Goal: Task Accomplishment & Management: Manage account settings

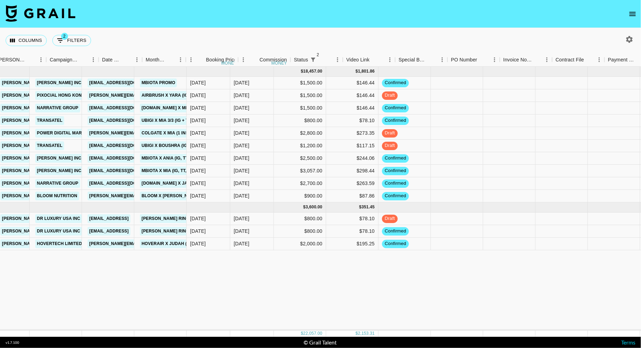
scroll to position [0, 290]
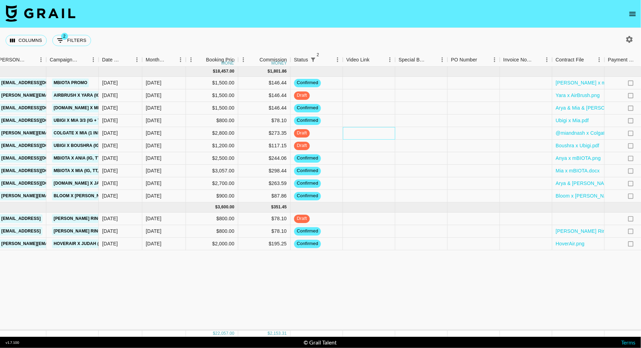
click at [381, 133] on div at bounding box center [369, 133] width 52 height 13
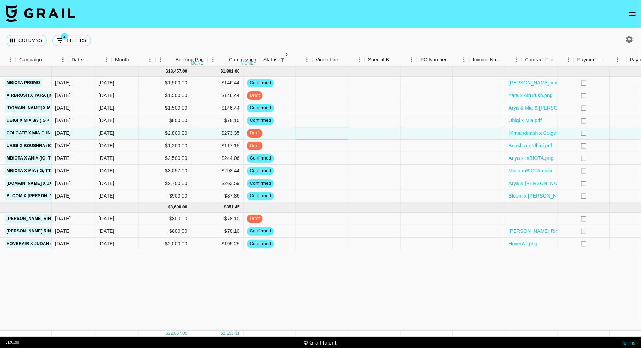
scroll to position [0, 438]
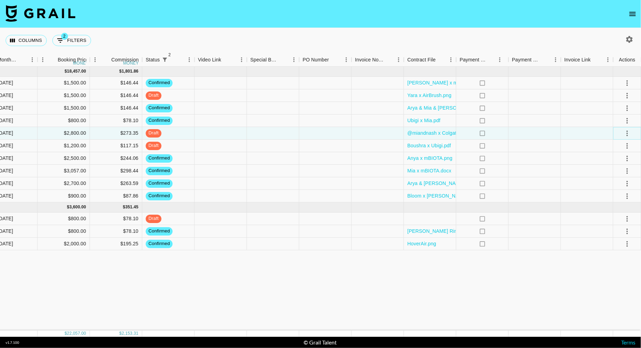
click at [629, 133] on icon "select merge strategy" at bounding box center [627, 133] width 8 height 8
click at [617, 195] on div "Approve" at bounding box center [611, 198] width 21 height 8
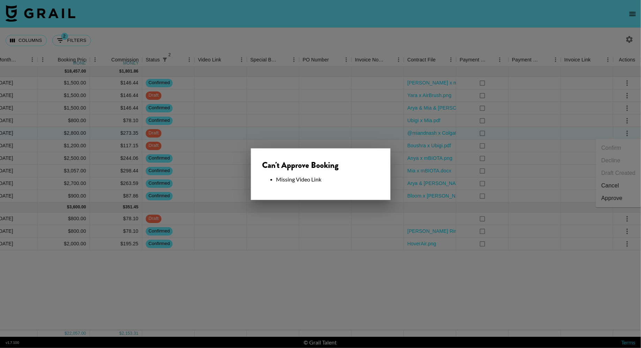
click at [514, 153] on div at bounding box center [320, 174] width 641 height 348
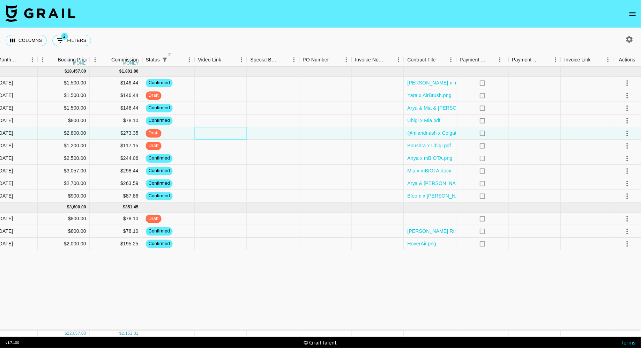
click at [222, 133] on div at bounding box center [221, 133] width 52 height 13
click at [210, 134] on div at bounding box center [221, 133] width 52 height 13
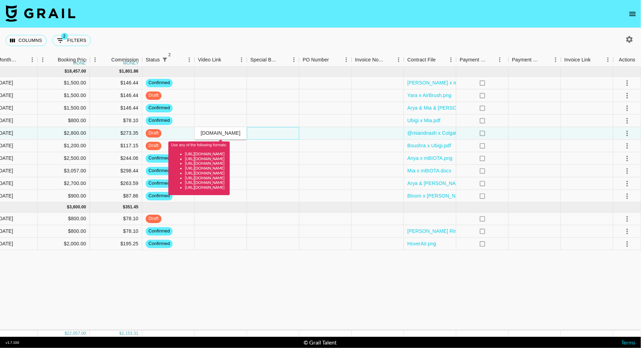
click at [286, 134] on div at bounding box center [273, 133] width 52 height 13
click at [233, 133] on input "[URL][DOMAIN_NAME]" at bounding box center [220, 133] width 51 height 6
click at [229, 133] on input "[URL][DOMAIN_NAME]" at bounding box center [220, 133] width 51 height 6
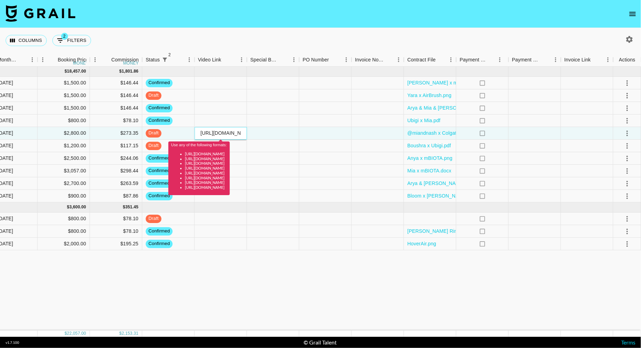
click at [229, 133] on input "[URL][DOMAIN_NAME]" at bounding box center [220, 133] width 51 height 6
drag, startPoint x: 217, startPoint y: 133, endPoint x: 170, endPoint y: 133, distance: 47.1
click at [170, 133] on div "recCkigbtTJJWrUp9 miandnash [PERSON_NAME][EMAIL_ADDRESS][DOMAIN_NAME] Power Dig…" at bounding box center [101, 133] width 1079 height 13
type input "[DOMAIN_NAME][URL]"
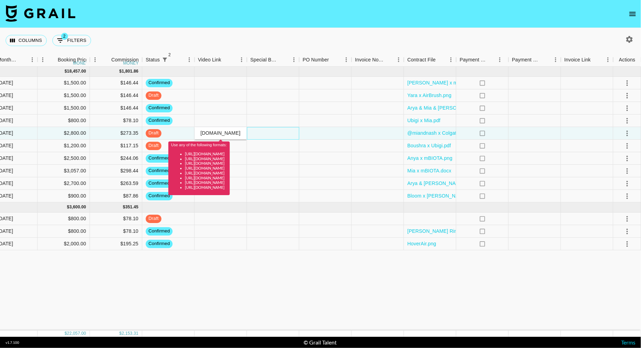
click at [270, 133] on div at bounding box center [273, 133] width 52 height 13
click at [225, 133] on input "[DOMAIN_NAME][URL]" at bounding box center [220, 133] width 51 height 6
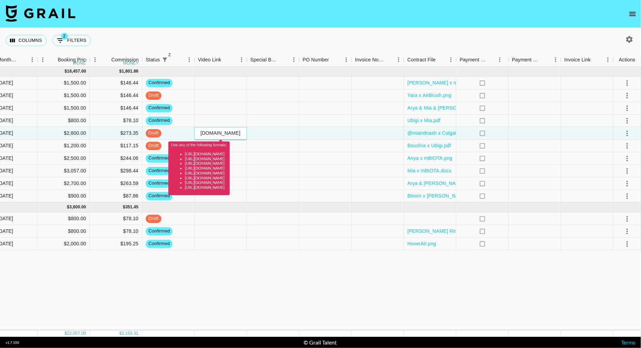
click at [225, 133] on input "[DOMAIN_NAME][URL]" at bounding box center [220, 133] width 51 height 6
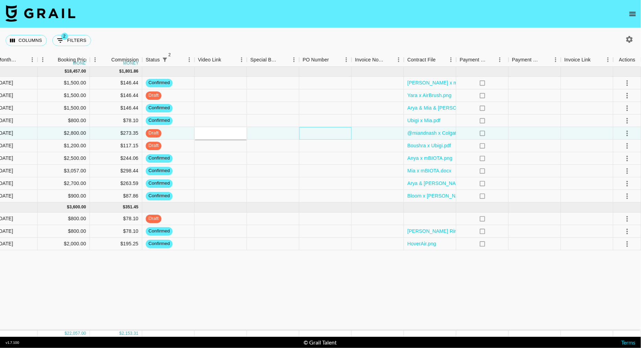
click at [345, 136] on div at bounding box center [325, 133] width 52 height 13
click at [280, 136] on div at bounding box center [273, 133] width 52 height 13
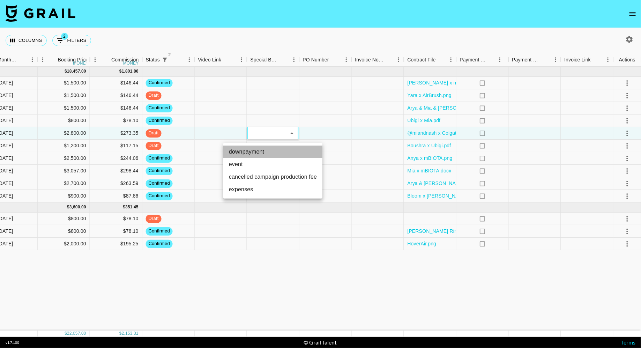
click at [279, 151] on li "downpayment" at bounding box center [272, 151] width 99 height 13
type input "downpayment"
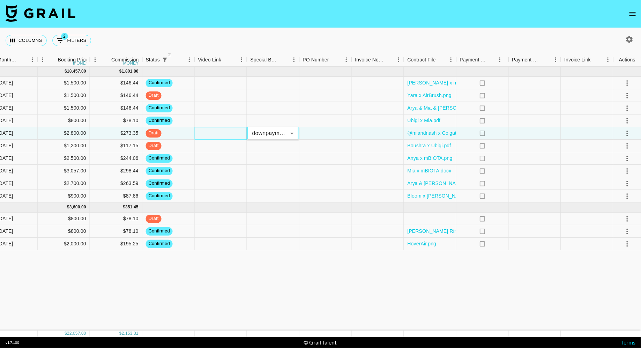
click at [210, 130] on div at bounding box center [221, 133] width 52 height 13
click at [177, 133] on div "draft" at bounding box center [168, 133] width 52 height 13
click at [329, 132] on div at bounding box center [325, 133] width 52 height 13
click at [628, 134] on icon "select merge strategy" at bounding box center [627, 133] width 8 height 8
click at [613, 200] on div "Approve" at bounding box center [611, 198] width 21 height 8
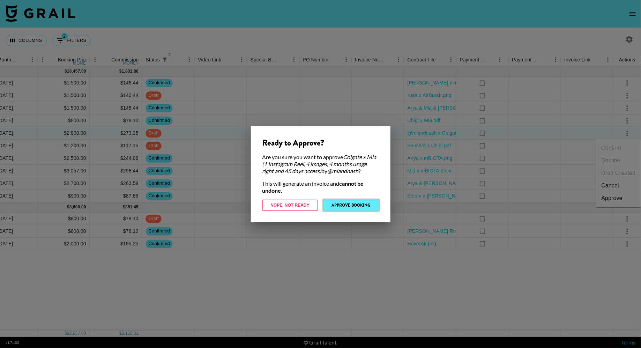
click at [350, 204] on button "Approve Booking" at bounding box center [350, 204] width 55 height 11
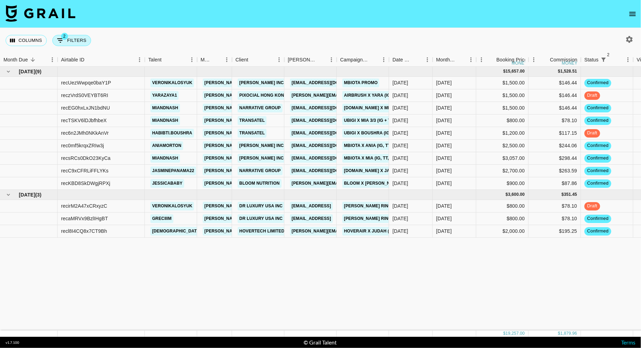
click at [76, 40] on button "2 Filters" at bounding box center [71, 40] width 39 height 11
select select "status"
select select "isNotAnyOf"
select select "status"
select select "not"
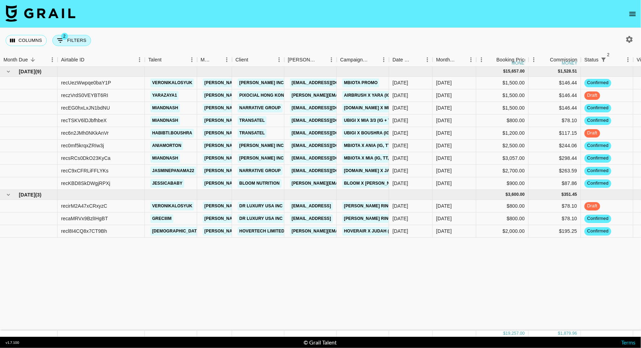
select select "approved"
select select "talentName"
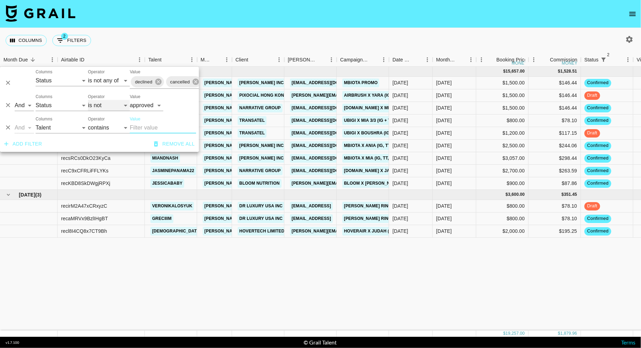
click at [104, 101] on select "is is not is any of is not any of" at bounding box center [109, 105] width 42 height 11
select select "is"
click at [88, 100] on select "is is not is any of is not any of" at bounding box center [109, 105] width 42 height 11
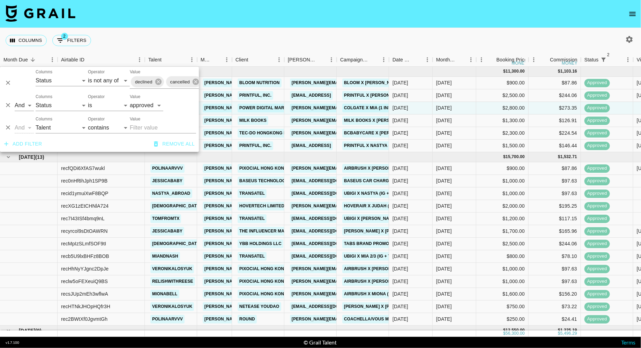
click at [353, 35] on div "Columns 2 Filters + Booking" at bounding box center [320, 40] width 641 height 25
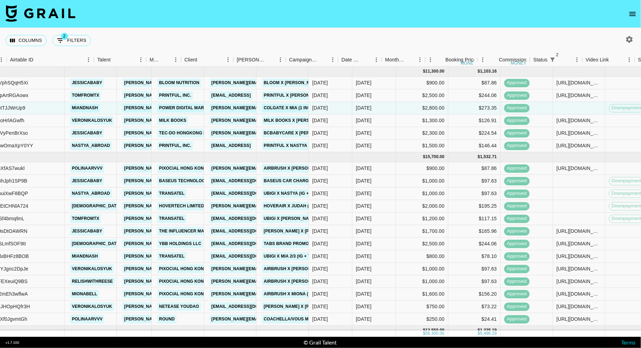
scroll to position [0, 193]
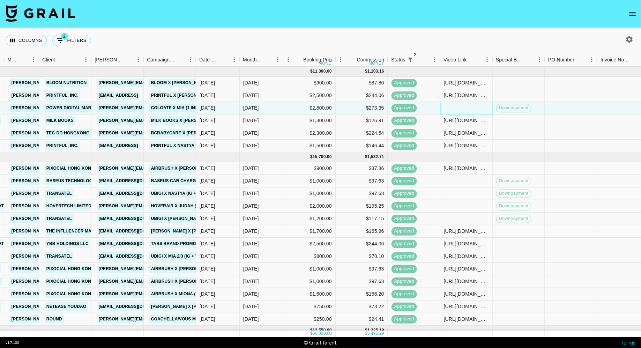
click at [459, 107] on div at bounding box center [466, 108] width 52 height 13
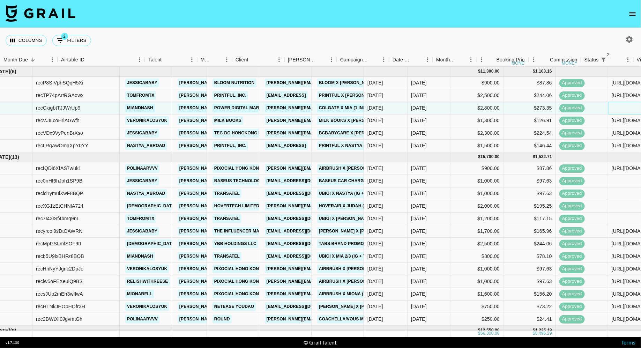
scroll to position [0, 0]
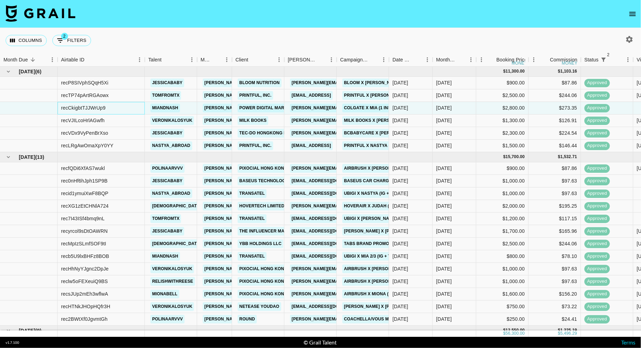
click at [110, 111] on div "recCkigbtTJJWrUp9" at bounding box center [101, 108] width 87 height 13
click at [76, 45] on button "2 Filters" at bounding box center [71, 40] width 39 height 11
select select "status"
select select "isNotAnyOf"
select select "status"
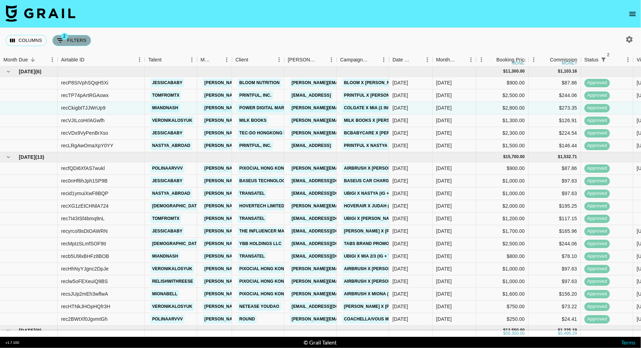
select select "approved"
select select "talentName"
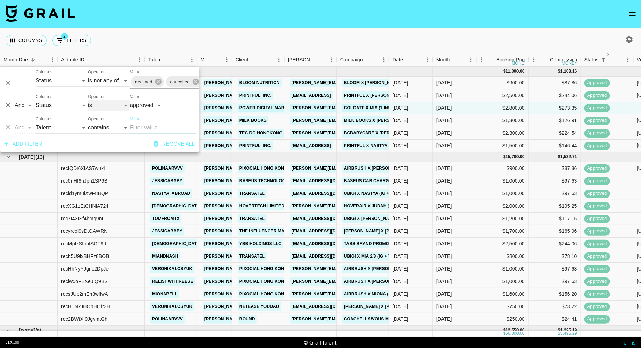
click at [105, 108] on select "is is not is any of is not any of" at bounding box center [109, 105] width 42 height 11
select select "not"
click at [88, 100] on select "is is not is any of is not any of" at bounding box center [109, 105] width 42 height 11
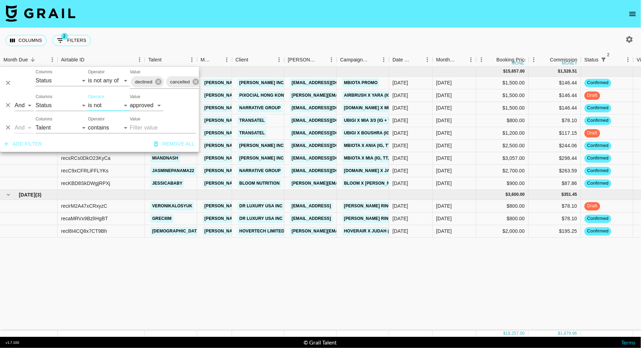
click at [280, 45] on div "Columns 2 Filters + Booking" at bounding box center [320, 40] width 641 height 25
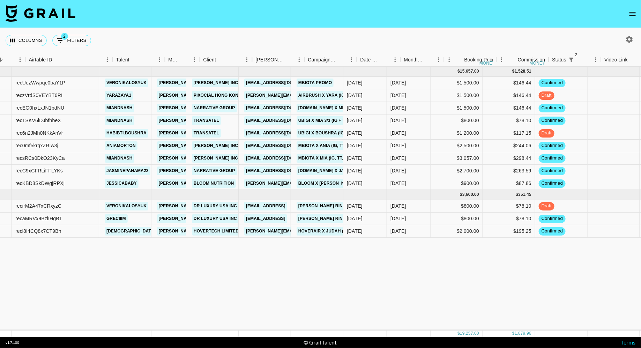
scroll to position [0, 82]
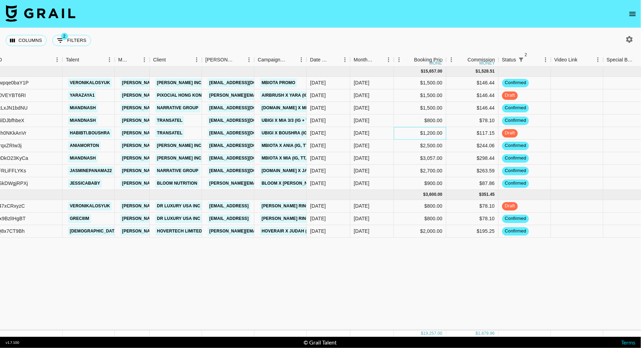
click at [402, 133] on div "$1,200.00" at bounding box center [420, 133] width 52 height 13
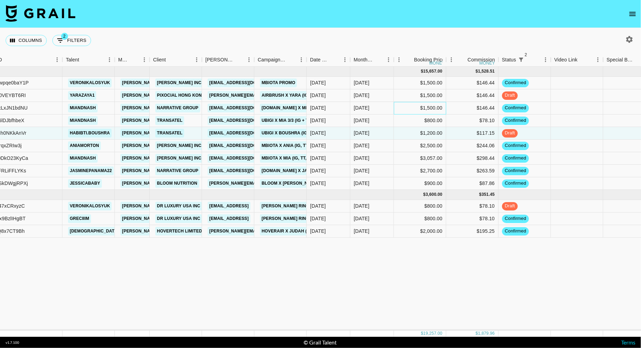
click at [406, 103] on div "$1,500.00" at bounding box center [420, 108] width 52 height 13
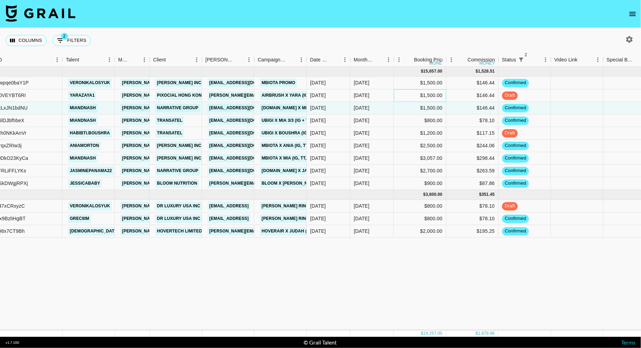
click at [407, 94] on div "$1,500.00" at bounding box center [420, 95] width 52 height 13
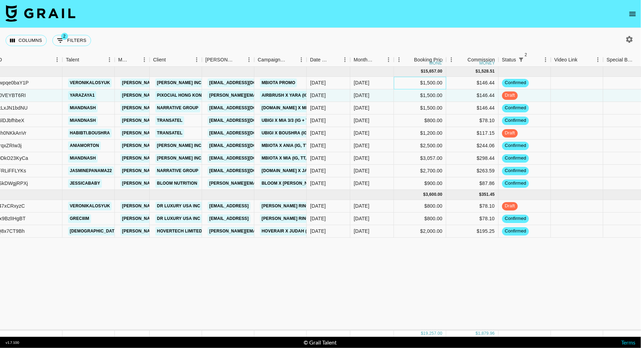
click at [408, 84] on div "$1,500.00" at bounding box center [420, 83] width 52 height 13
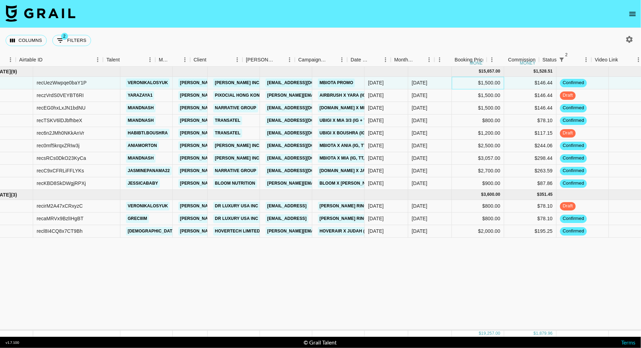
scroll to position [0, 0]
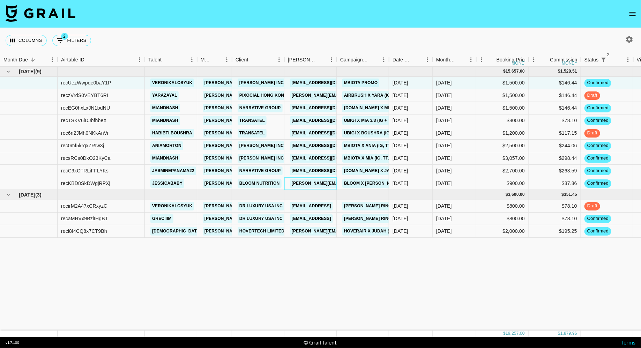
click at [284, 182] on div "[PERSON_NAME][EMAIL_ADDRESS][DOMAIN_NAME]" at bounding box center [310, 183] width 52 height 13
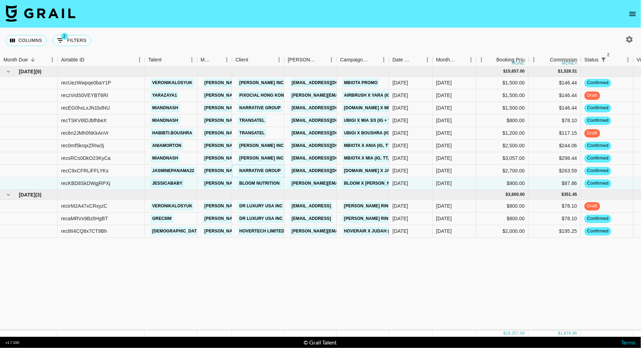
click at [283, 166] on div "Narrative Group" at bounding box center [259, 170] width 49 height 13
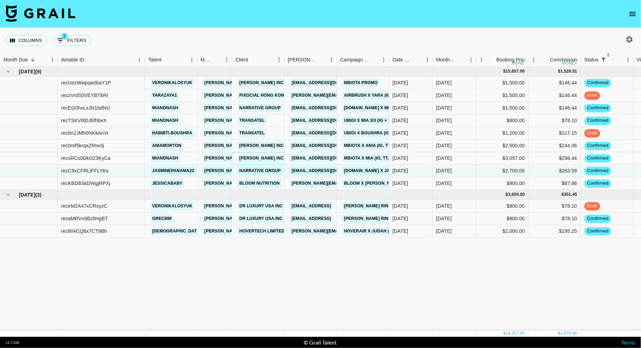
click at [282, 160] on div "[PERSON_NAME] Inc." at bounding box center [258, 158] width 52 height 13
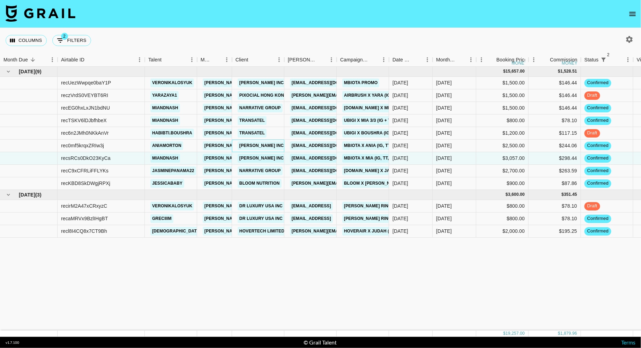
click at [282, 145] on div "[PERSON_NAME] Inc." at bounding box center [258, 146] width 52 height 13
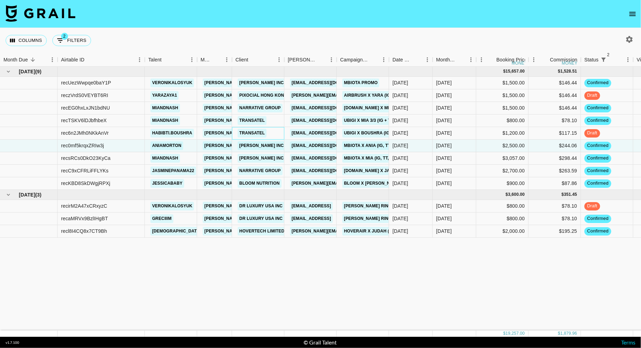
click at [279, 133] on div "Transatel" at bounding box center [258, 133] width 52 height 13
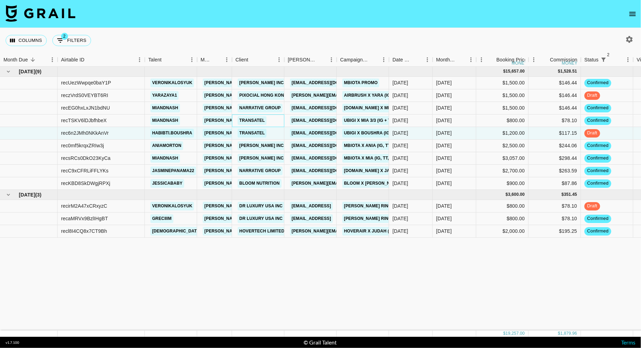
click at [278, 124] on div "Transatel" at bounding box center [258, 120] width 52 height 13
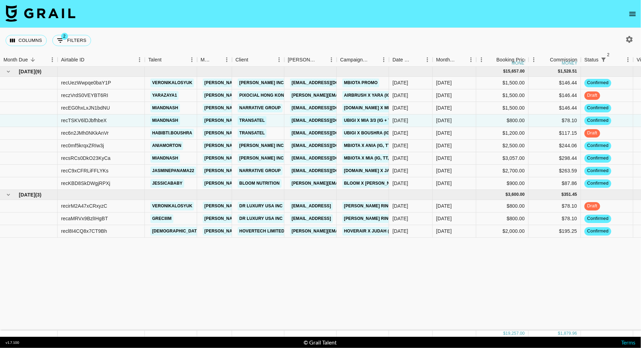
click at [287, 263] on div "[DATE] ( 9 ) $ 15,657.00 $ 1,528.51 recUezWwpqe0baY1P veronikalosyuk [PERSON_NA…" at bounding box center [539, 199] width 1079 height 264
click at [74, 46] on button "2 Filters" at bounding box center [71, 40] width 39 height 11
select select "status"
select select "isNotAnyOf"
select select "status"
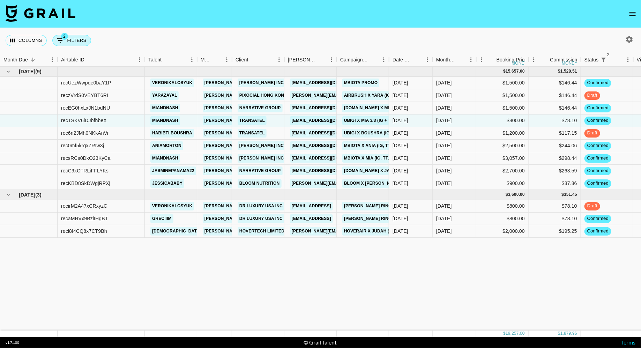
select select "not"
select select "approved"
select select "talentName"
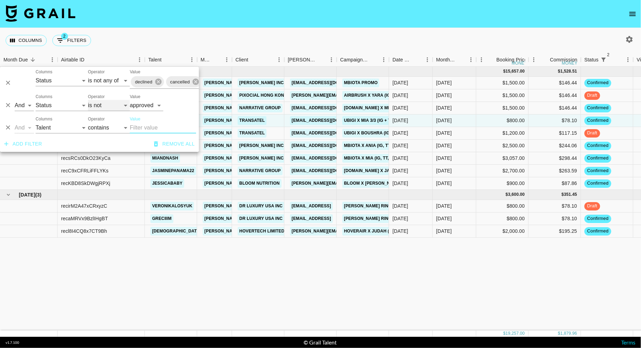
click at [110, 105] on select "is is not is any of is not any of" at bounding box center [109, 105] width 42 height 11
select select "is"
click at [88, 100] on select "is is not is any of is not any of" at bounding box center [109, 105] width 42 height 11
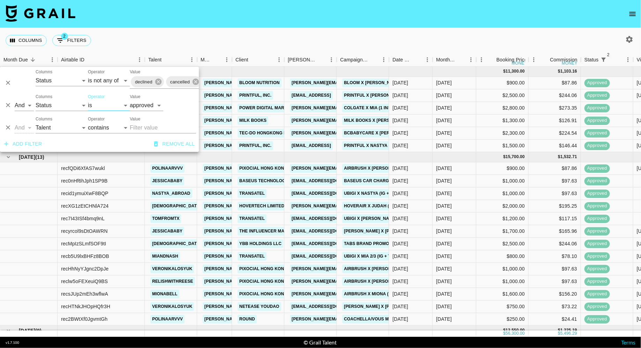
click at [278, 42] on div "Columns 2 Filters + Booking" at bounding box center [320, 40] width 641 height 25
